Goal: Information Seeking & Learning: Learn about a topic

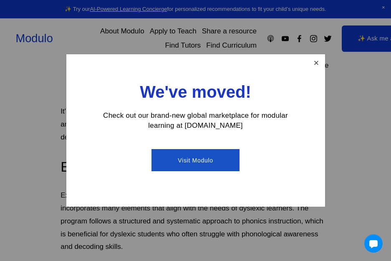
click at [319, 62] on link "Close" at bounding box center [315, 62] width 15 height 15
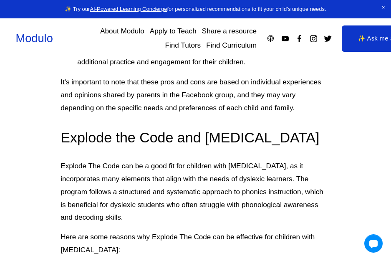
scroll to position [1455, 0]
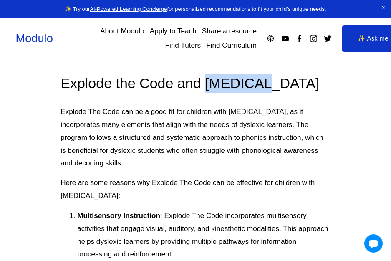
drag, startPoint x: 207, startPoint y: 86, endPoint x: 263, endPoint y: 86, distance: 56.7
click at [263, 86] on h2 "Explode the Code and [MEDICAL_DATA]" at bounding box center [195, 83] width 270 height 19
copy h2 "[MEDICAL_DATA]"
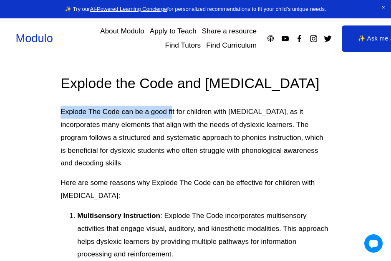
drag, startPoint x: 63, startPoint y: 110, endPoint x: 173, endPoint y: 112, distance: 110.1
click at [173, 112] on p "Explode The Code can be a good fit for children with [MEDICAL_DATA], as it inco…" at bounding box center [195, 137] width 270 height 64
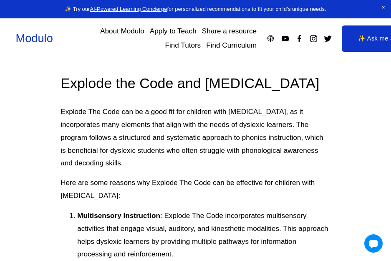
click at [175, 111] on p "Explode The Code can be a good fit for children with [MEDICAL_DATA], as it inco…" at bounding box center [195, 137] width 270 height 64
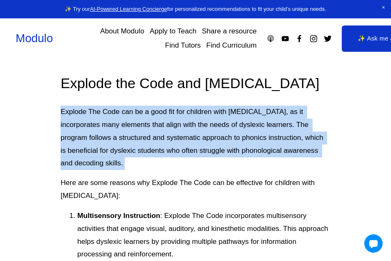
click at [175, 111] on p "Explode The Code can be a good fit for children with [MEDICAL_DATA], as it inco…" at bounding box center [195, 137] width 270 height 64
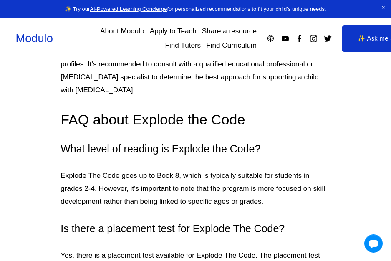
scroll to position [1955, 0]
